Goal: Contribute content

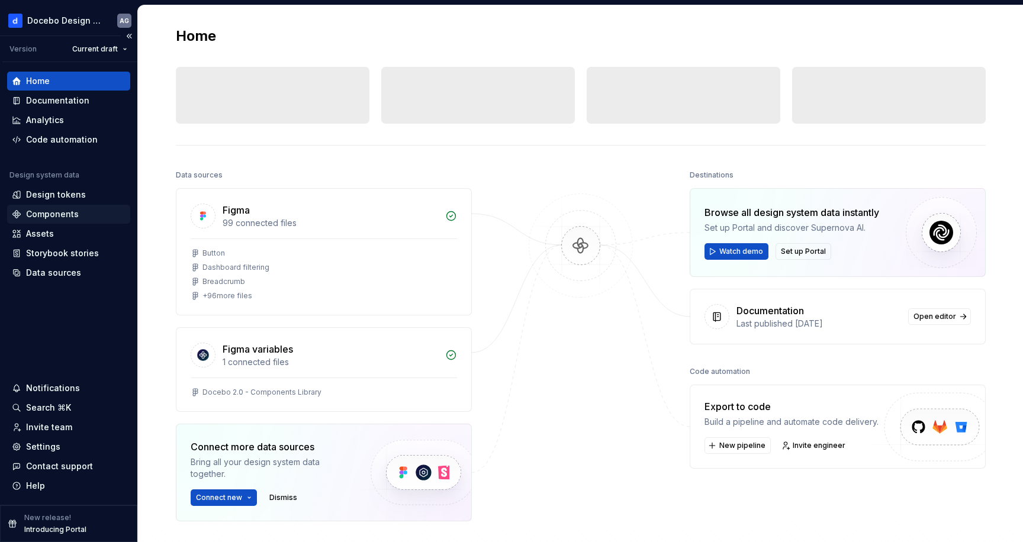
click at [51, 214] on div "Components" at bounding box center [52, 214] width 53 height 12
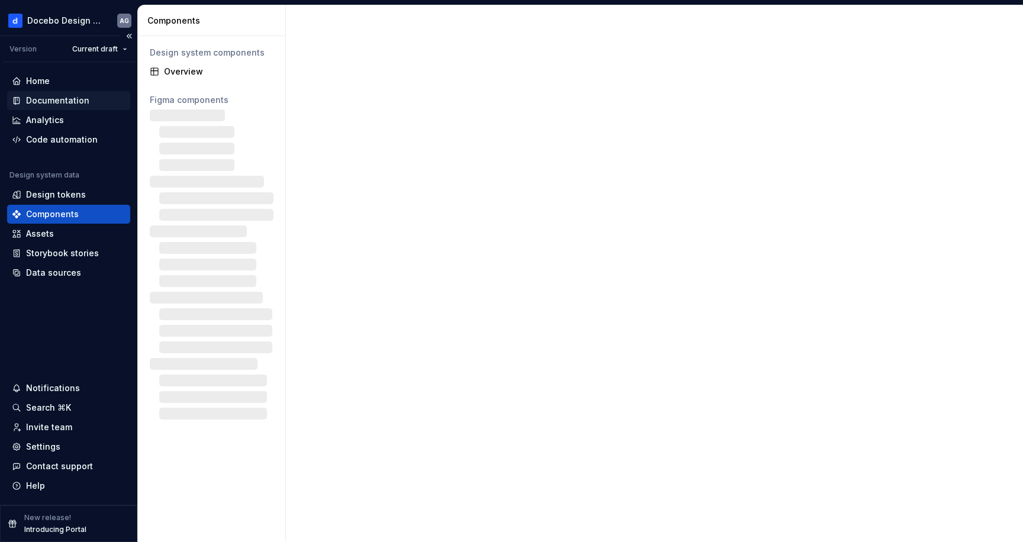
click at [63, 101] on div "Documentation" at bounding box center [57, 101] width 63 height 12
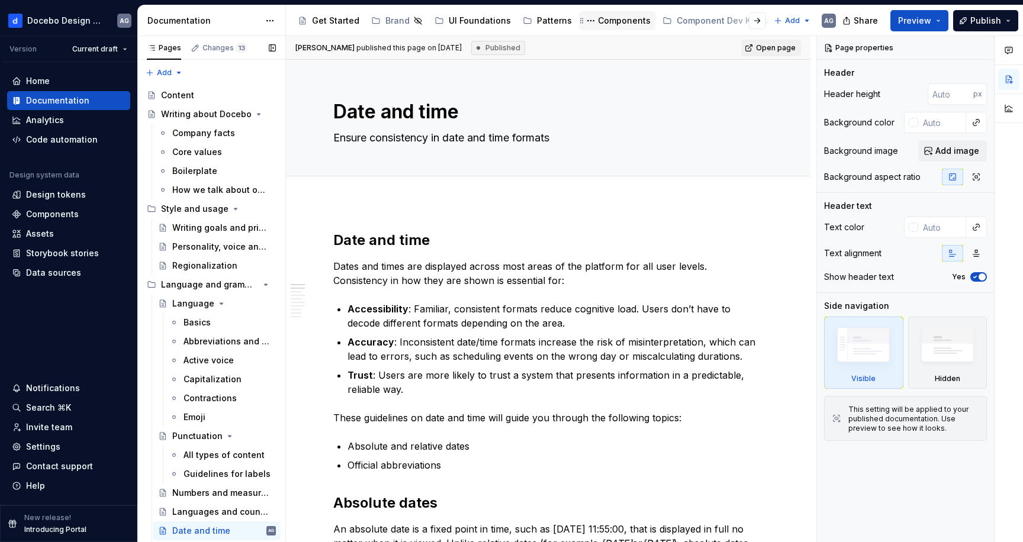
click at [609, 20] on div "Components" at bounding box center [624, 21] width 53 height 12
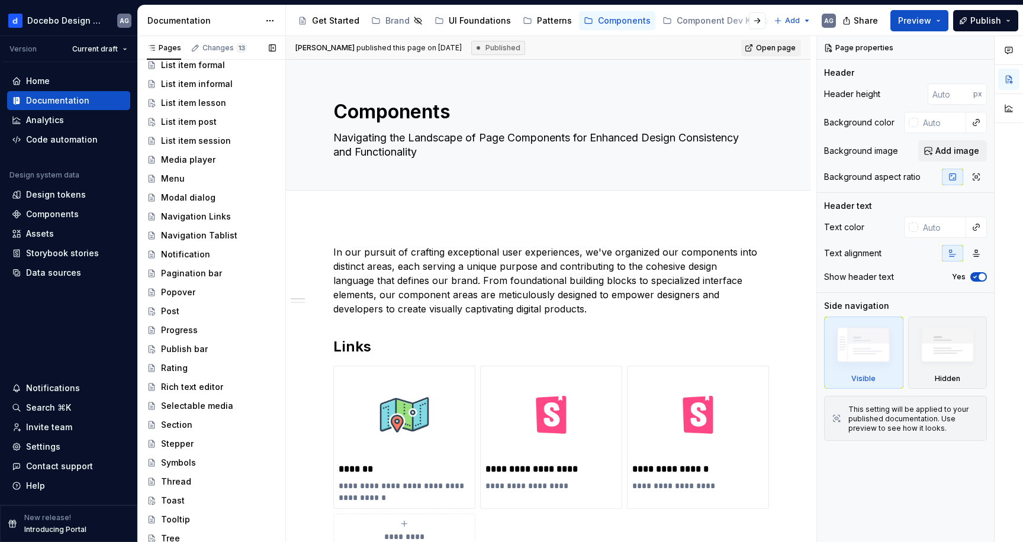
scroll to position [1112, 0]
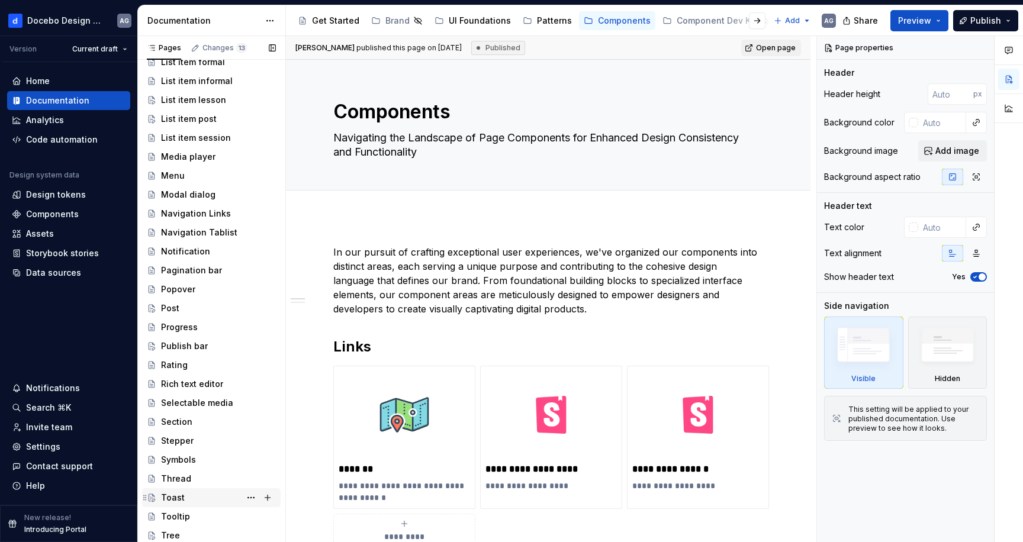
click at [173, 501] on div "Toast" at bounding box center [173, 498] width 24 height 12
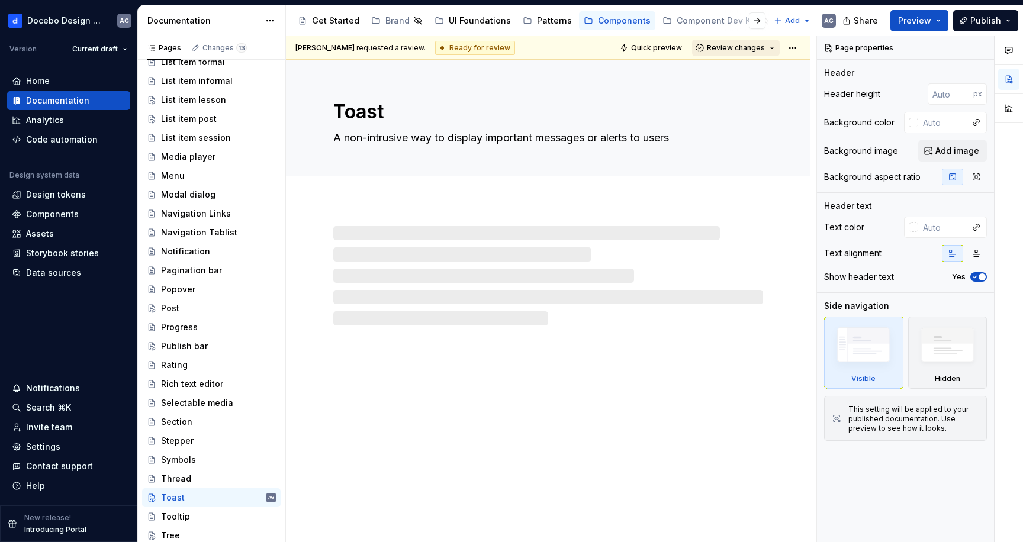
click at [778, 46] on button "Review changes" at bounding box center [736, 48] width 88 height 17
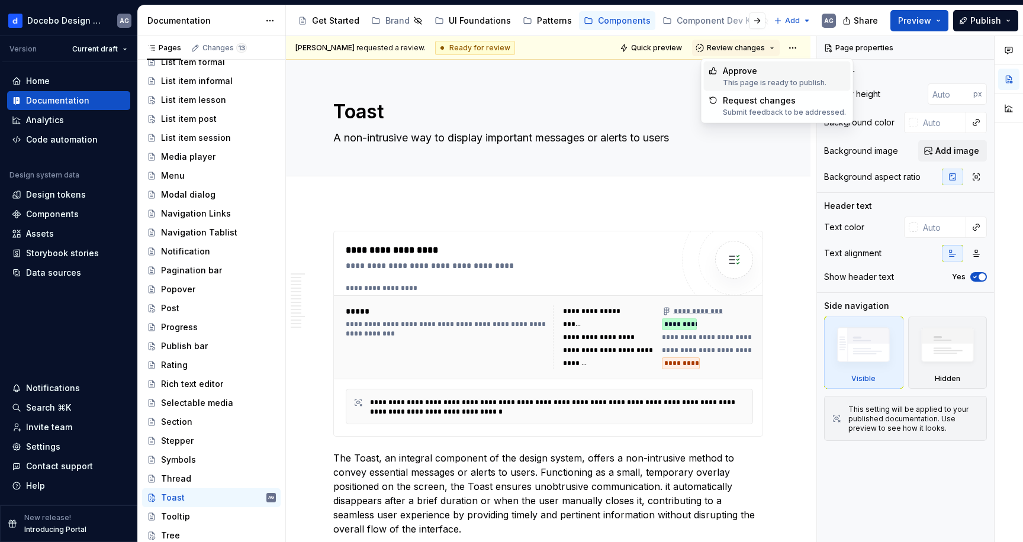
click at [765, 73] on div "Approve" at bounding box center [775, 71] width 104 height 12
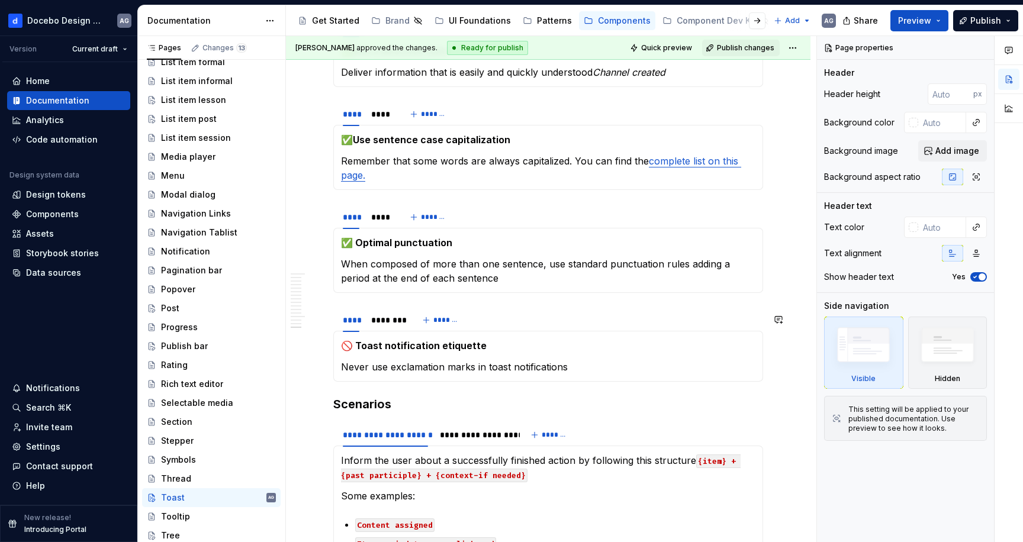
scroll to position [4256, 0]
click at [991, 24] on span "Publish" at bounding box center [985, 21] width 31 height 12
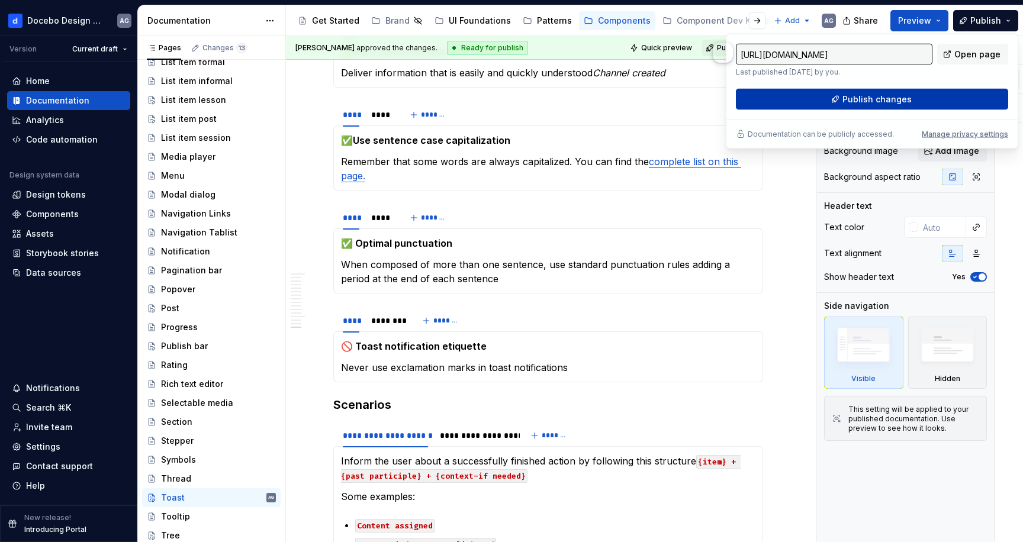
click at [953, 98] on button "Publish changes" at bounding box center [872, 99] width 272 height 21
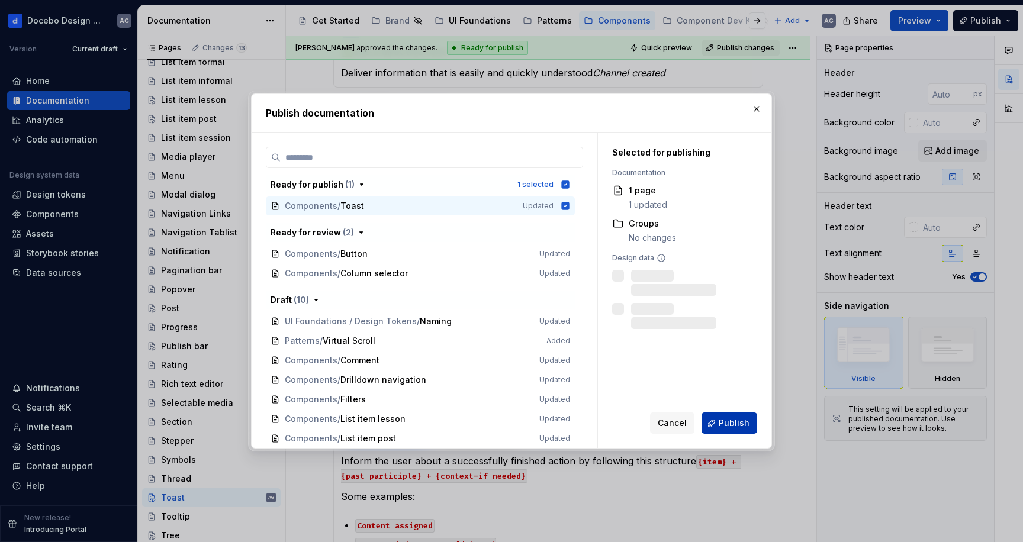
click at [728, 423] on span "Publish" at bounding box center [733, 423] width 31 height 12
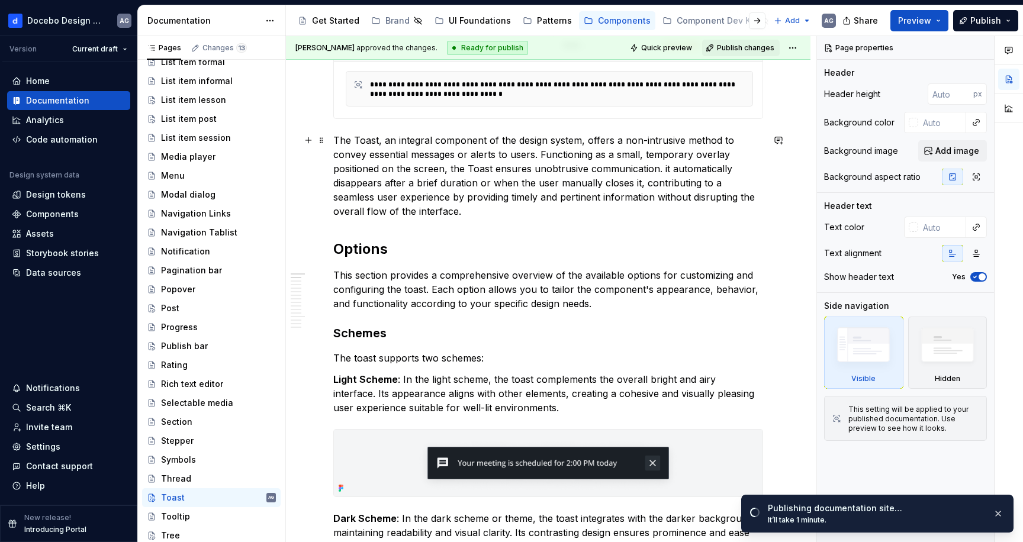
scroll to position [0, 0]
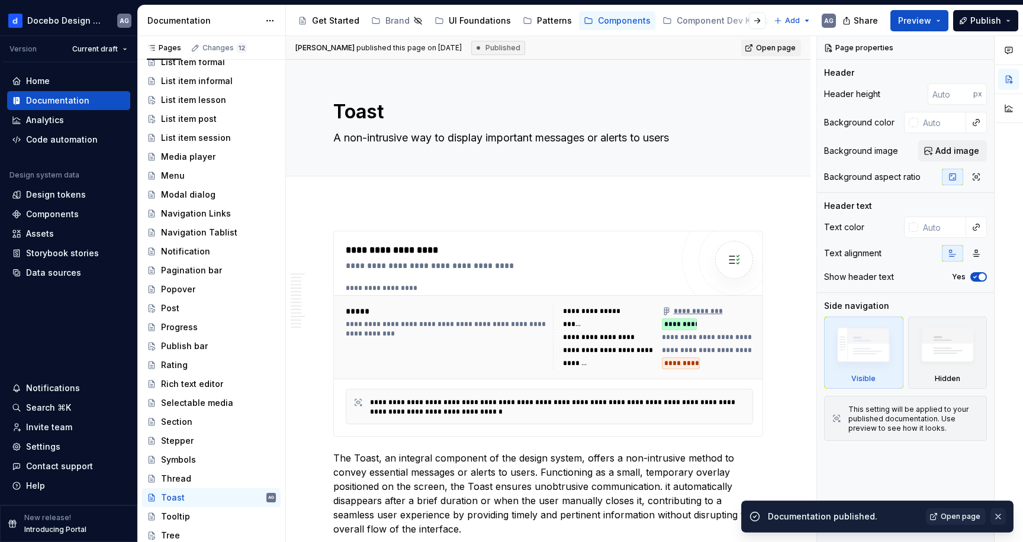
click at [998, 517] on button "button" at bounding box center [997, 516] width 15 height 17
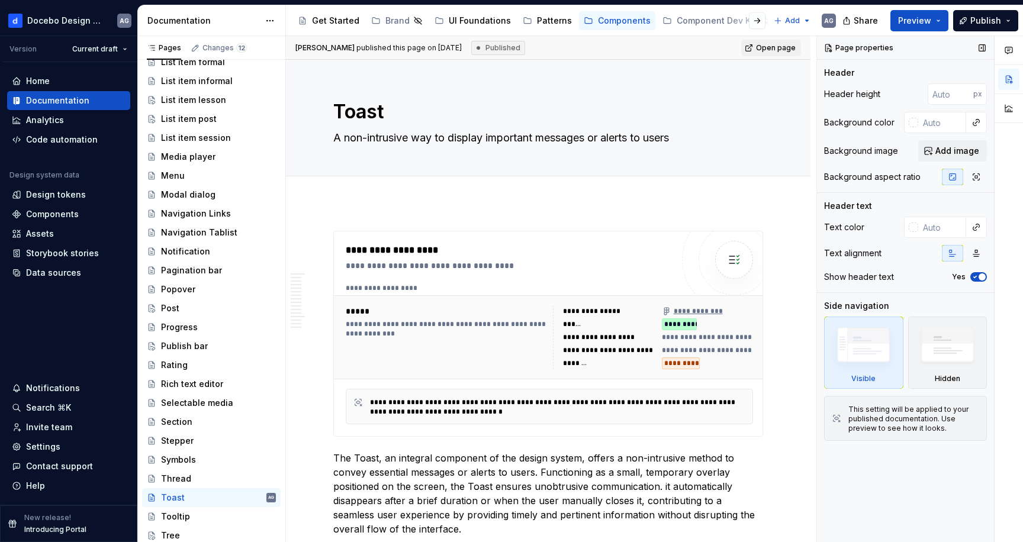
type textarea "*"
